Goal: Task Accomplishment & Management: Use online tool/utility

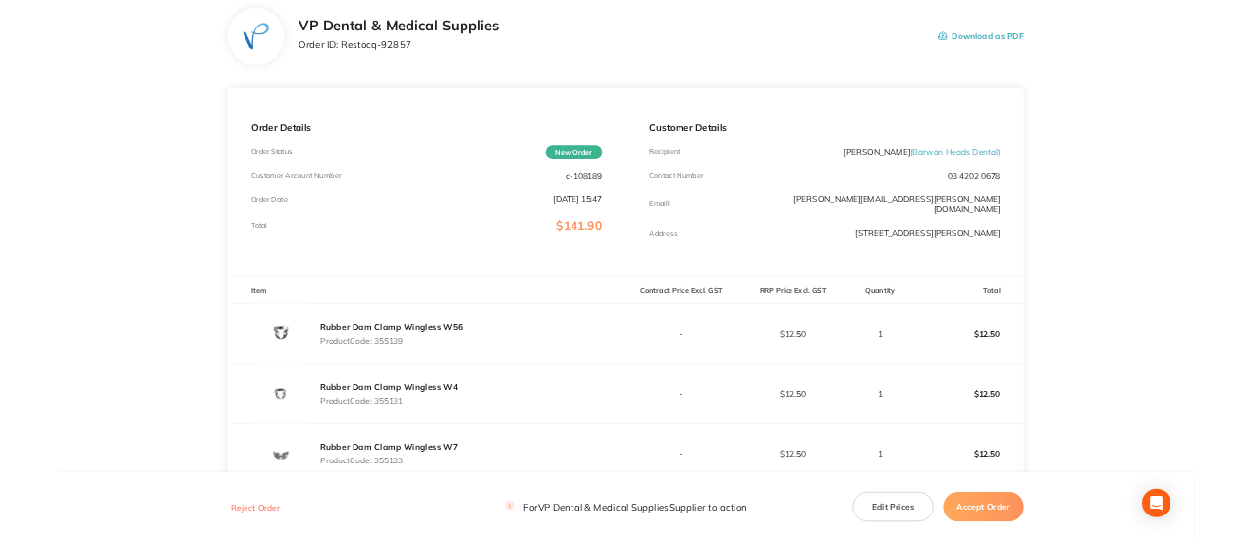
scroll to position [294, 0]
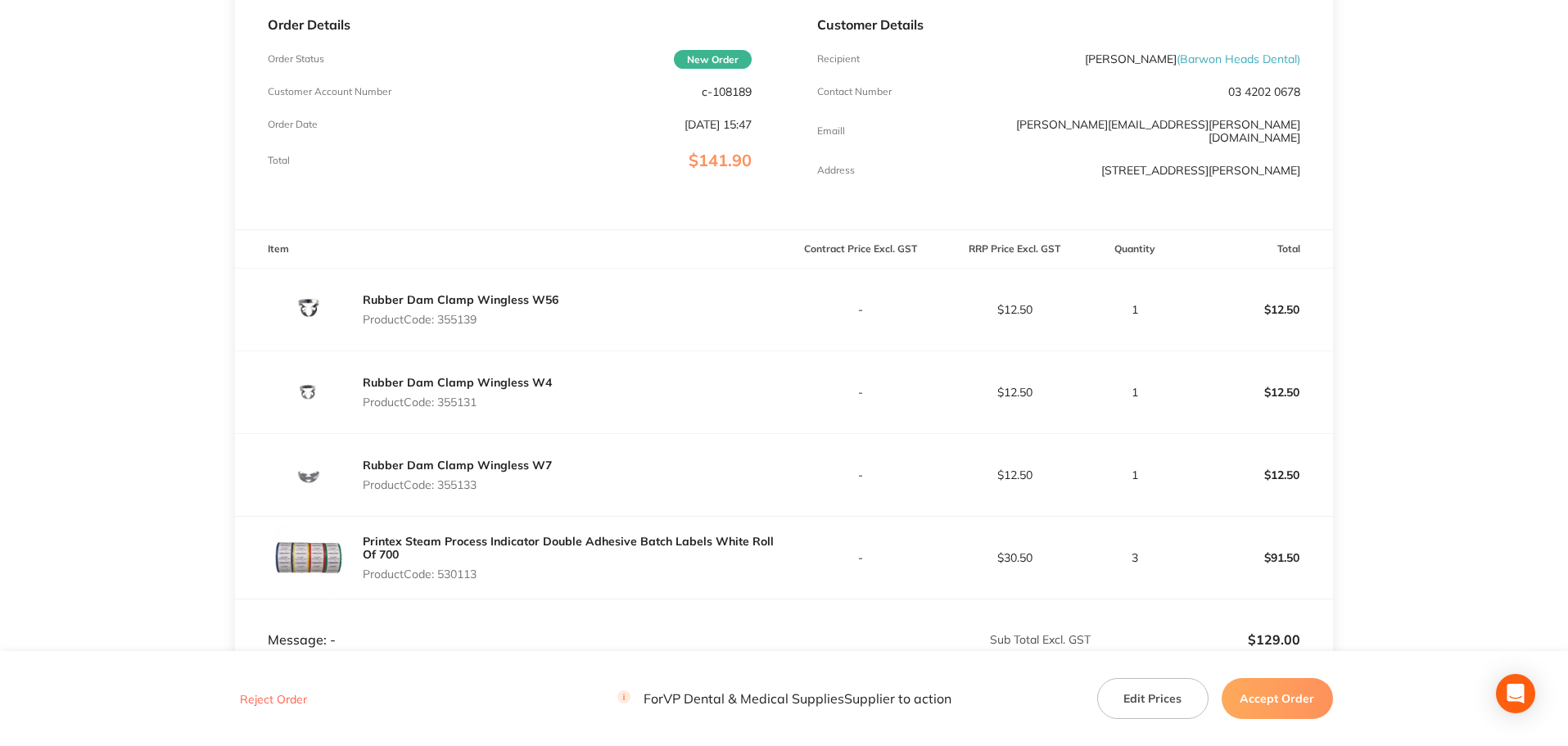
drag, startPoint x: 488, startPoint y: 314, endPoint x: 441, endPoint y: 312, distance: 47.0
click at [441, 313] on p "Product Code: 355139" at bounding box center [460, 320] width 196 height 13
copy p "355139"
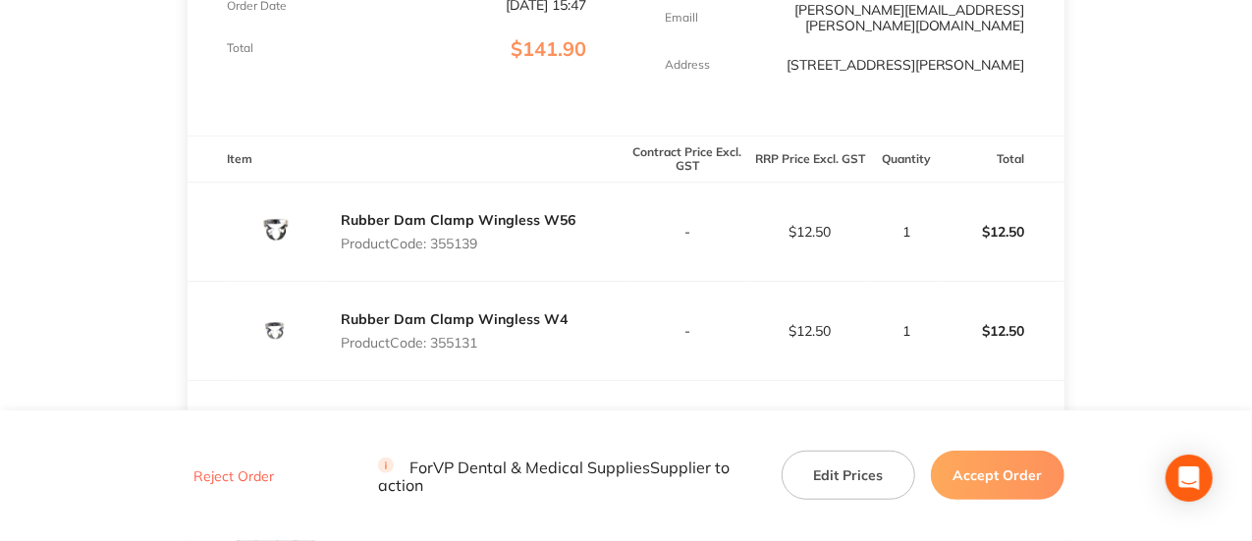
scroll to position [491, 0]
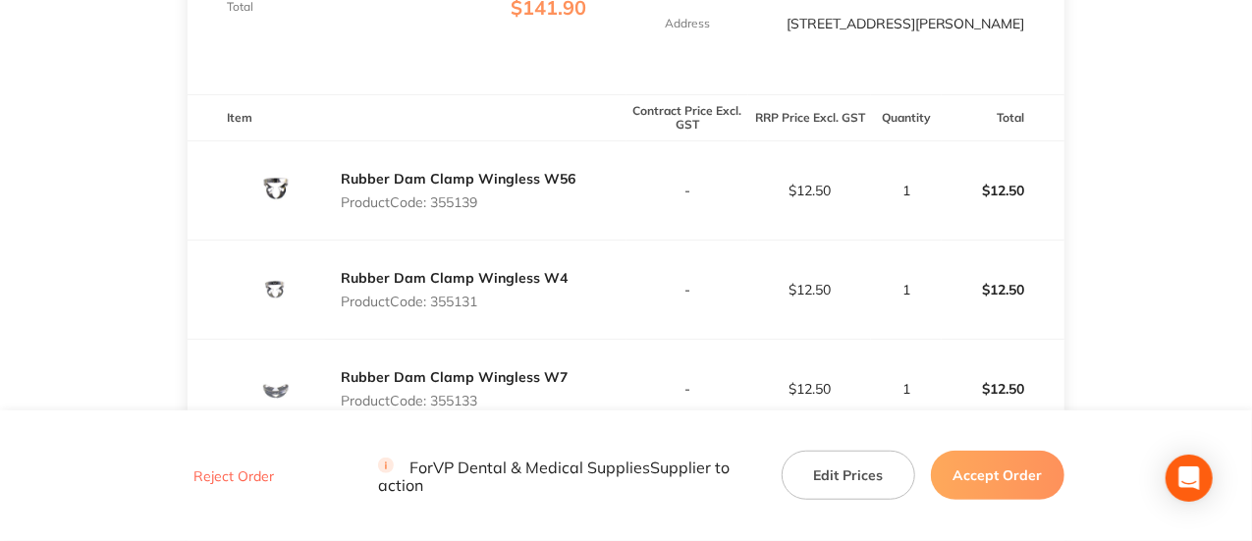
drag, startPoint x: 499, startPoint y: 292, endPoint x: 436, endPoint y: 293, distance: 62.8
click at [436, 293] on p "Product Code: 355131" at bounding box center [454, 301] width 227 height 16
copy p "355131"
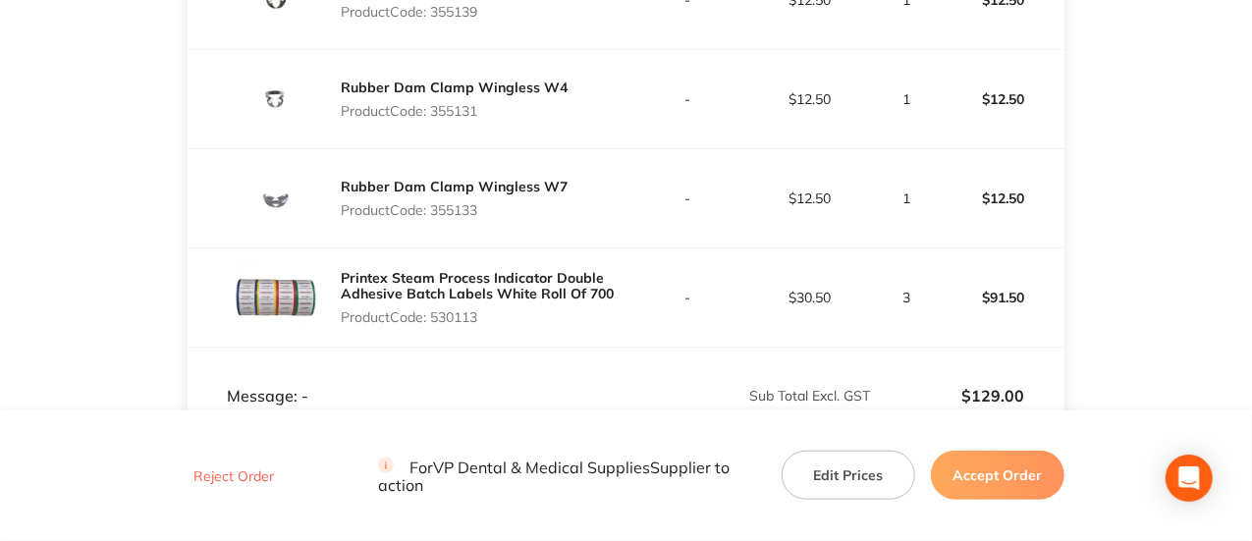
scroll to position [687, 0]
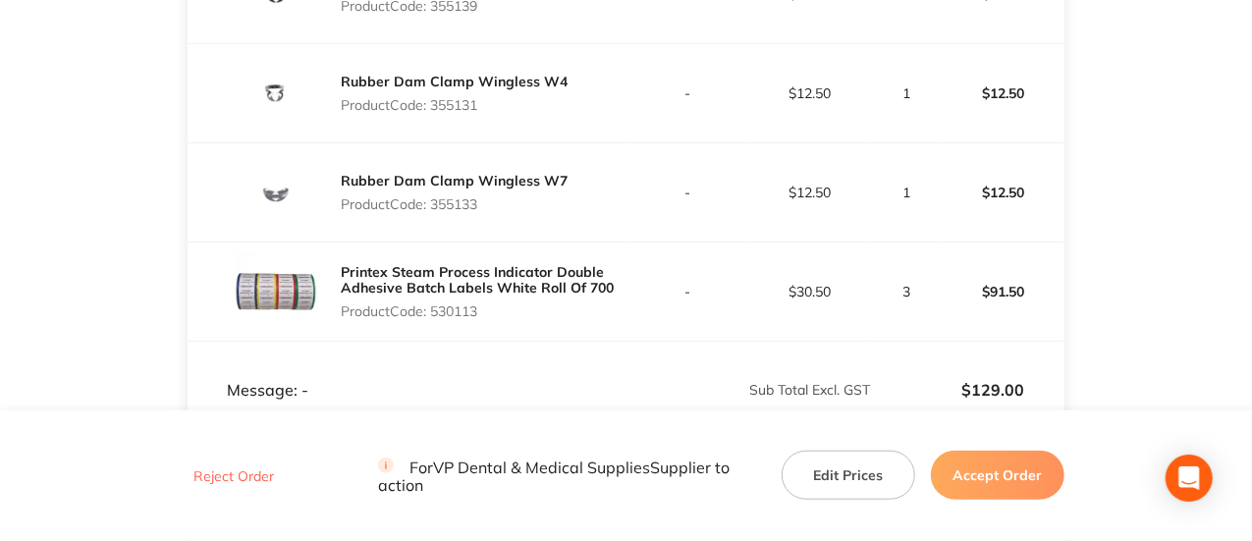
drag, startPoint x: 497, startPoint y: 191, endPoint x: 436, endPoint y: 194, distance: 60.9
click at [436, 196] on p "Product Code: 355133" at bounding box center [454, 204] width 227 height 16
copy p "355133"
drag, startPoint x: 512, startPoint y: 295, endPoint x: 432, endPoint y: 298, distance: 80.5
click at [432, 303] on p "Product Code: 530113" at bounding box center [483, 311] width 285 height 16
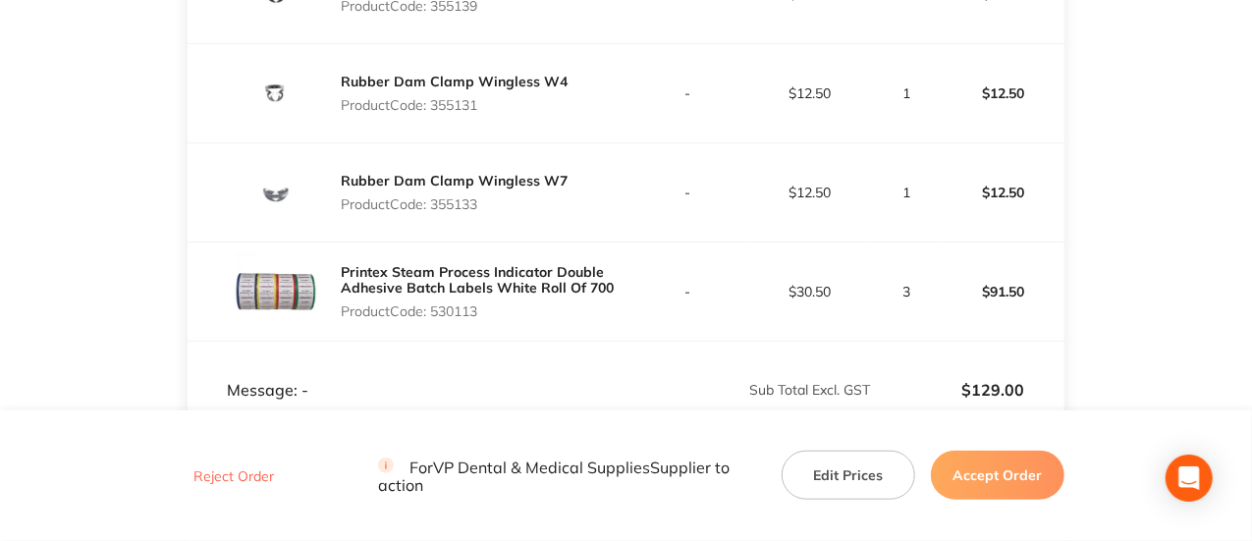
copy p "530113"
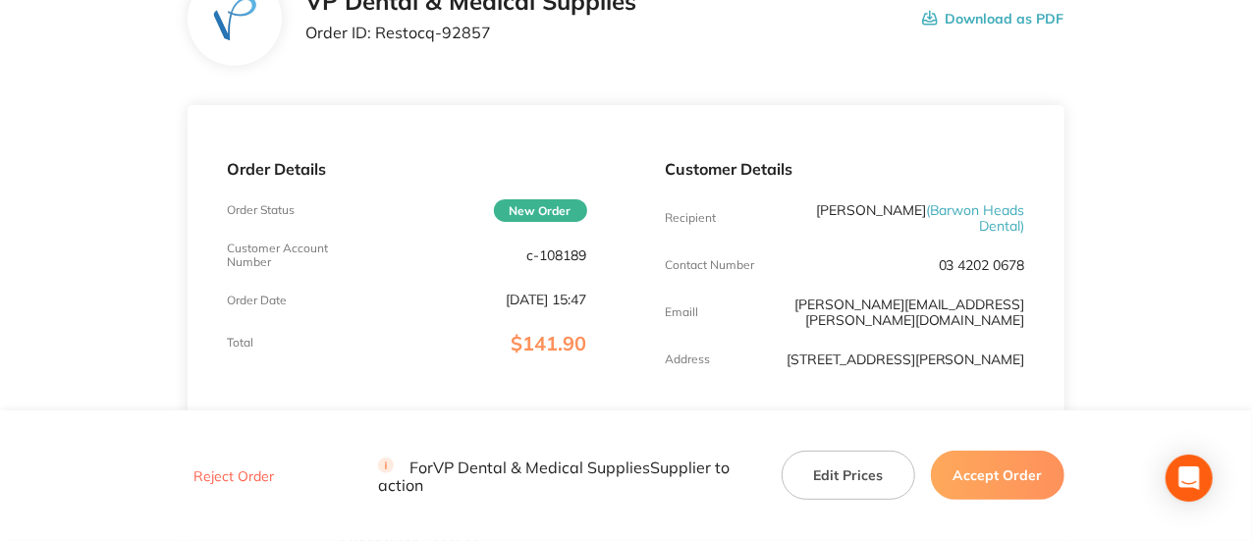
scroll to position [196, 0]
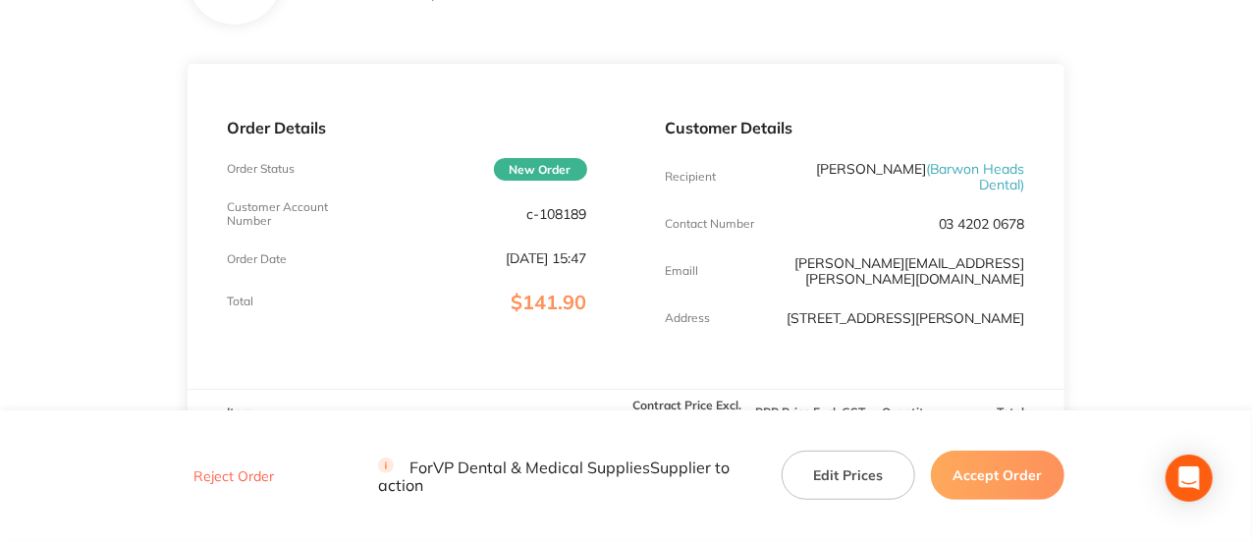
drag, startPoint x: 905, startPoint y: 280, endPoint x: 926, endPoint y: 9, distance: 271.7
click at [1027, 274] on div "Customer Details Recipient [PERSON_NAME] ( Barwon Heads Dental ) Contact Number…" at bounding box center [845, 226] width 438 height 325
copy p "Barwon Heads [GEOGRAPHIC_DATA]"
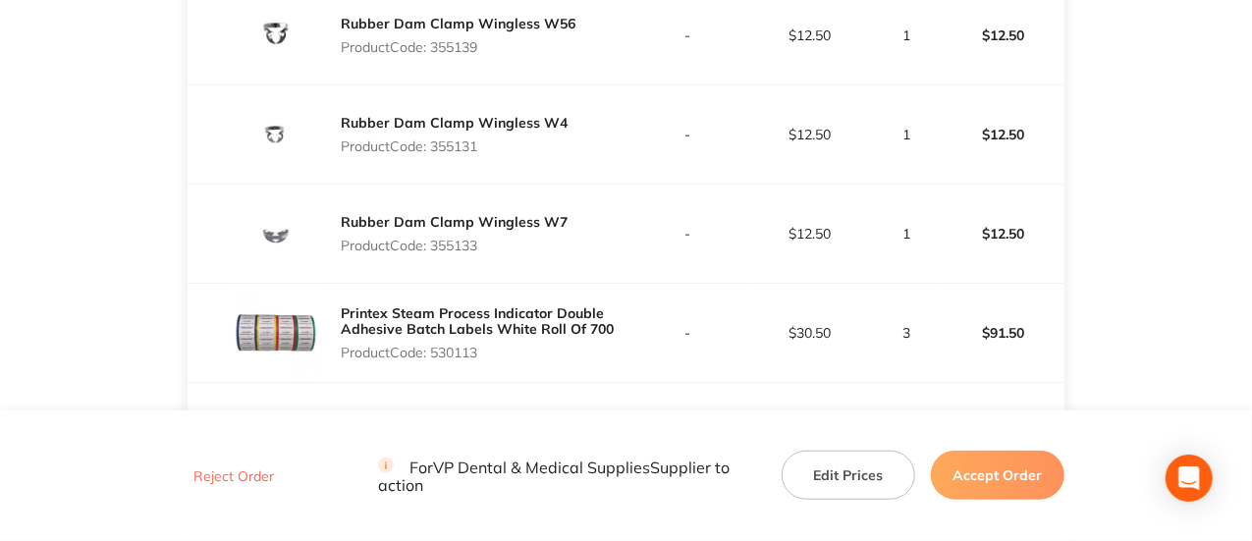
scroll to position [687, 0]
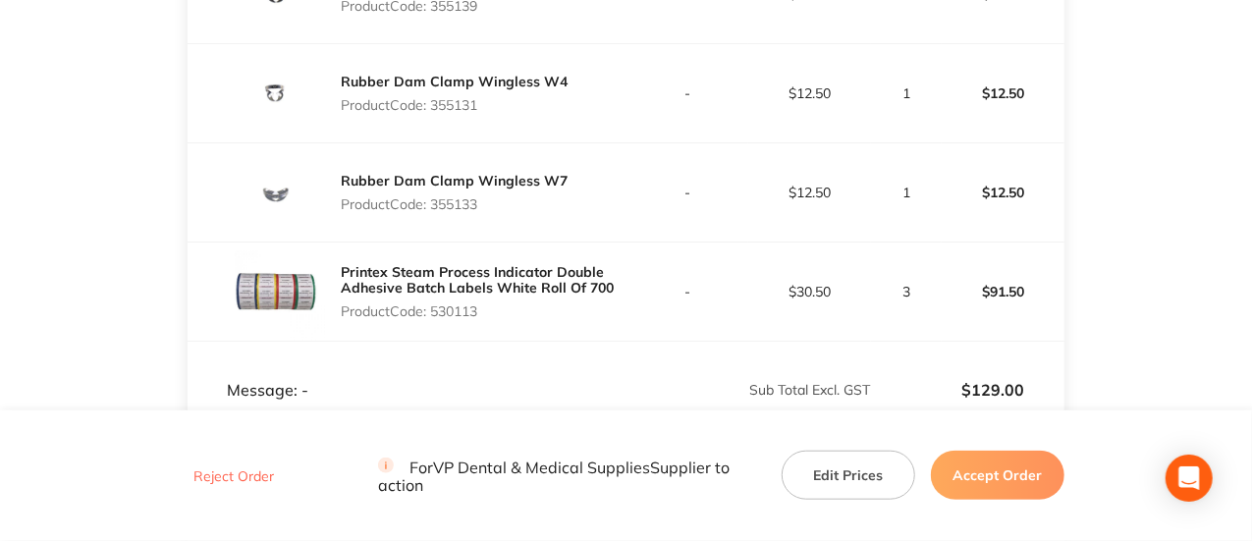
click at [988, 482] on button "Accept Order" at bounding box center [997, 475] width 133 height 49
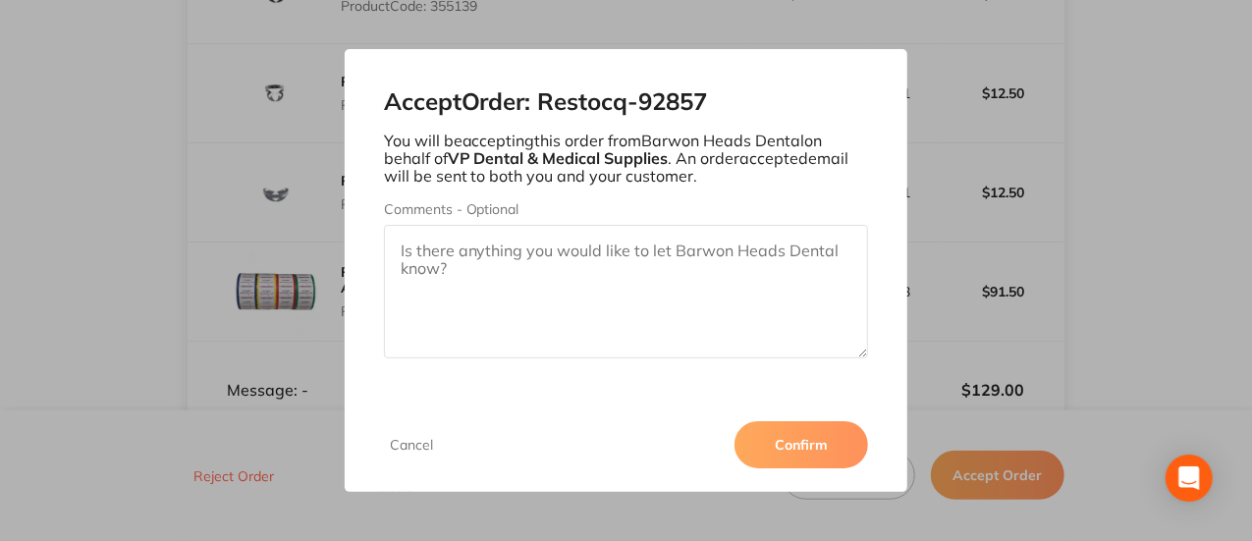
click at [783, 435] on button "Confirm" at bounding box center [800, 444] width 133 height 47
